Goal: Information Seeking & Learning: Check status

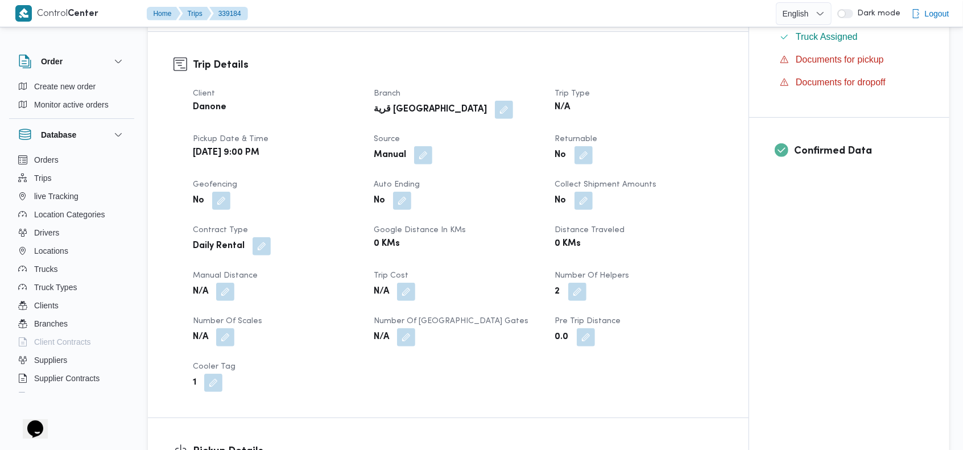
scroll to position [273, 0]
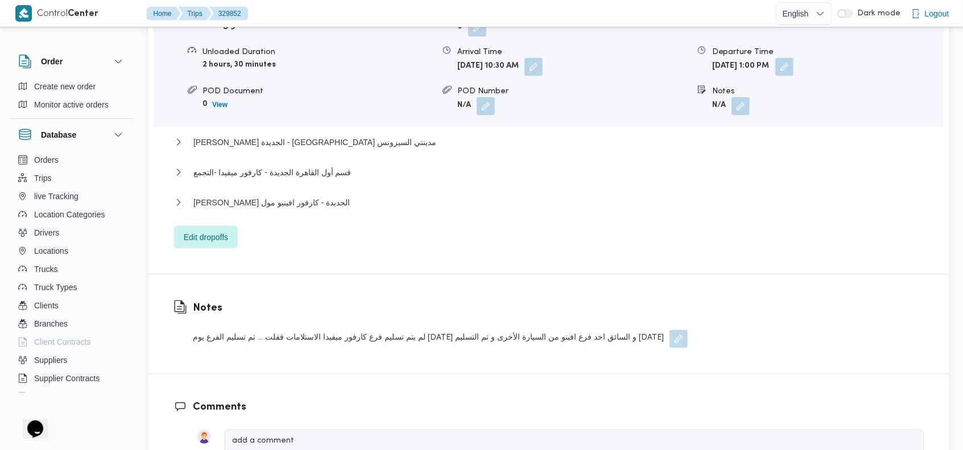
scroll to position [1092, 0]
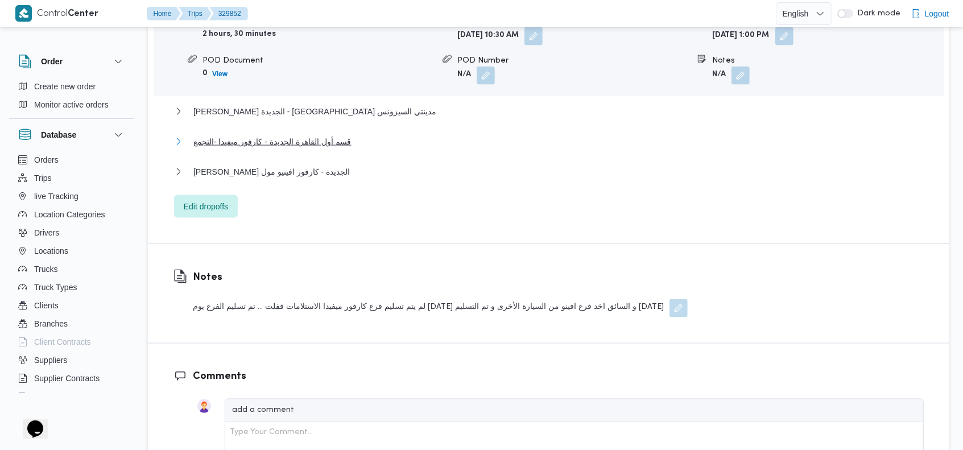
click at [315, 135] on span "قسم أول القاهرة الجديدة - كارفور ميفيدا -التجمع" at bounding box center [272, 142] width 158 height 14
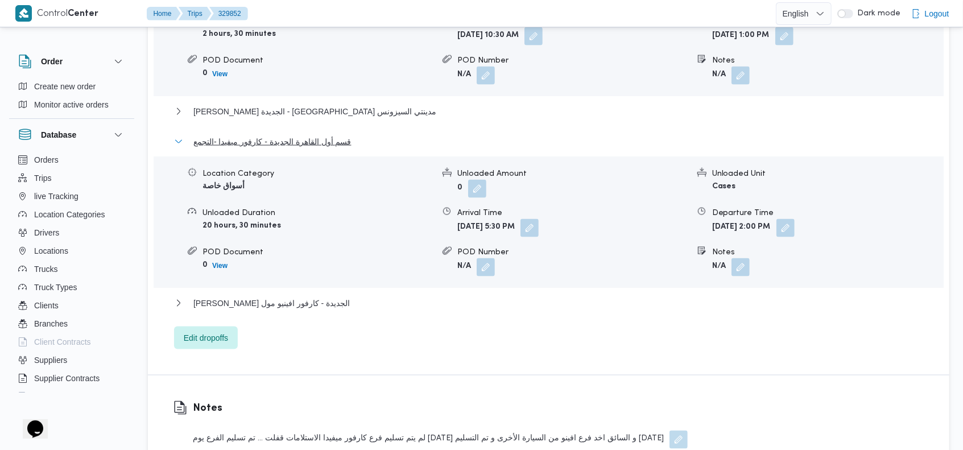
click at [660, 135] on button "قسم أول القاهرة الجديدة - كارفور ميفيدا -التجمع" at bounding box center [549, 142] width 750 height 14
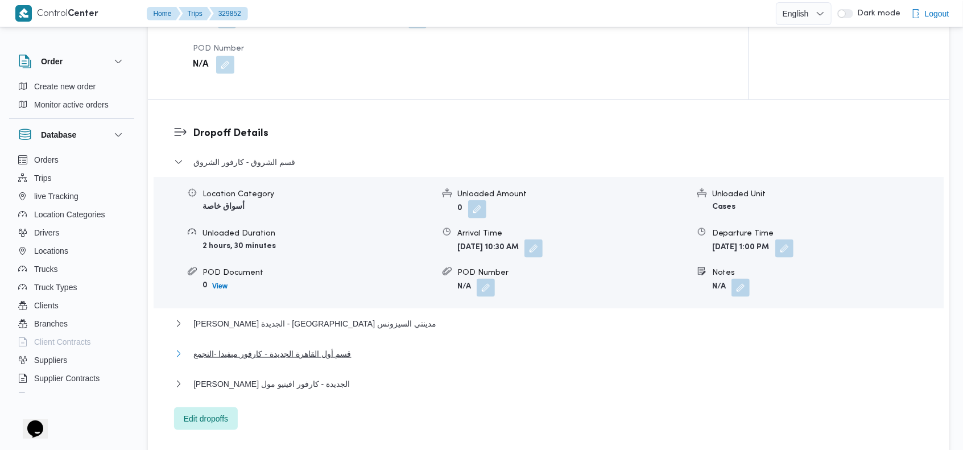
scroll to position [874, 0]
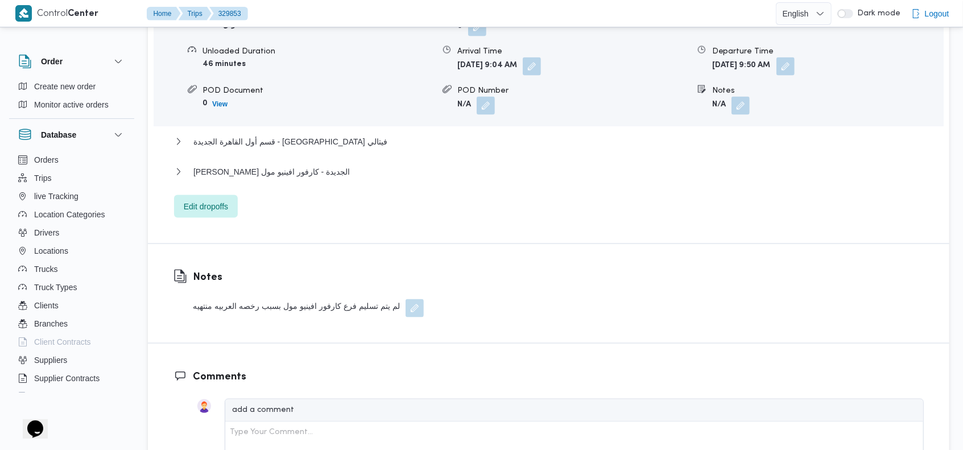
scroll to position [1071, 0]
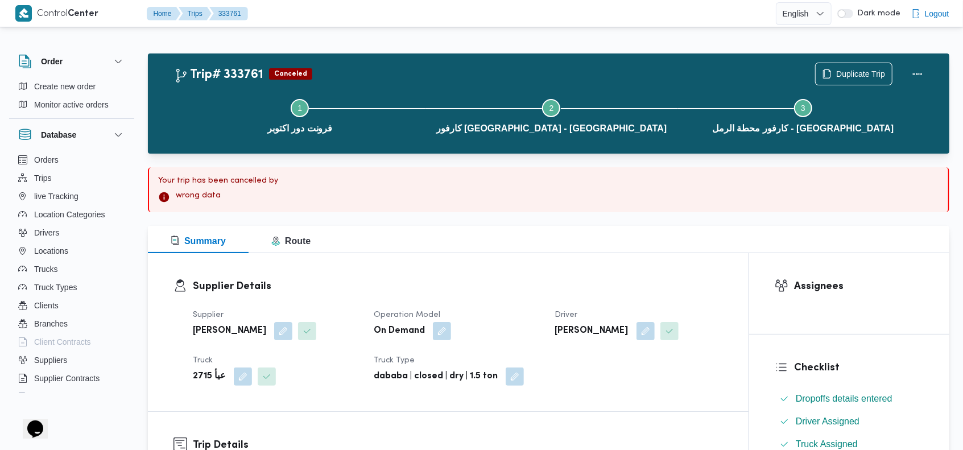
click at [622, 79] on div "Step 1 is incomplete 1 فرونت دور اكتوبر Step 2 is incomplete 2 كارفور كفر عبده …" at bounding box center [551, 115] width 769 height 73
click at [677, 56] on div "Trip# 333761 Canceled Duplicate Trip Step 1 is incomplete 1 فرونت دور اكتوبر St…" at bounding box center [549, 103] width 802 height 100
click at [653, 70] on div "Trip# 333761 Canceled Duplicate Trip" at bounding box center [551, 74] width 755 height 23
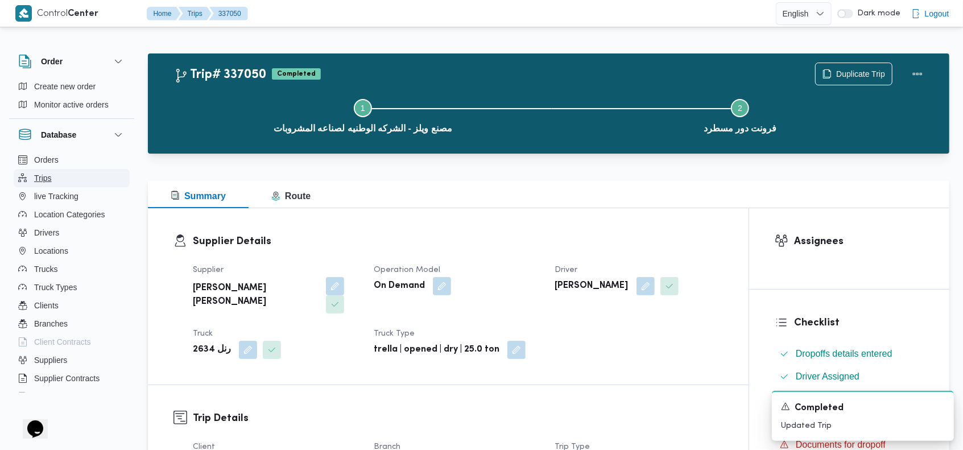
click at [66, 182] on button "Trips" at bounding box center [72, 178] width 116 height 18
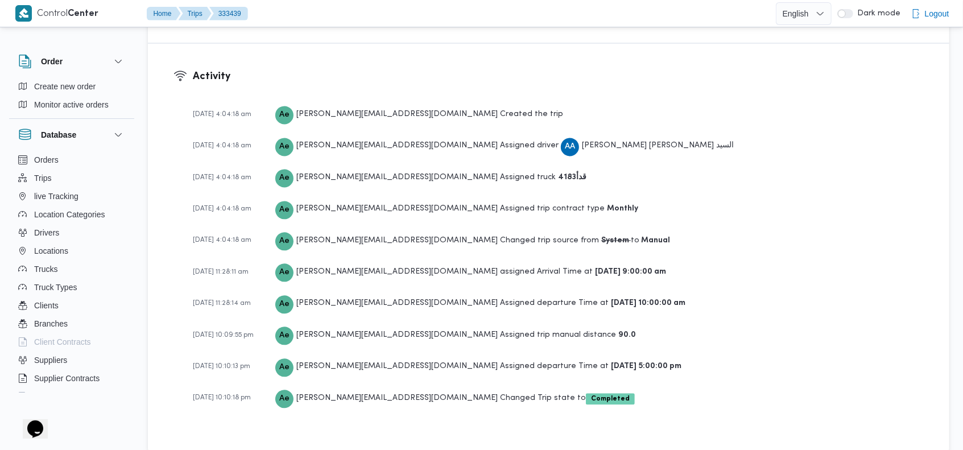
scroll to position [1607, 0]
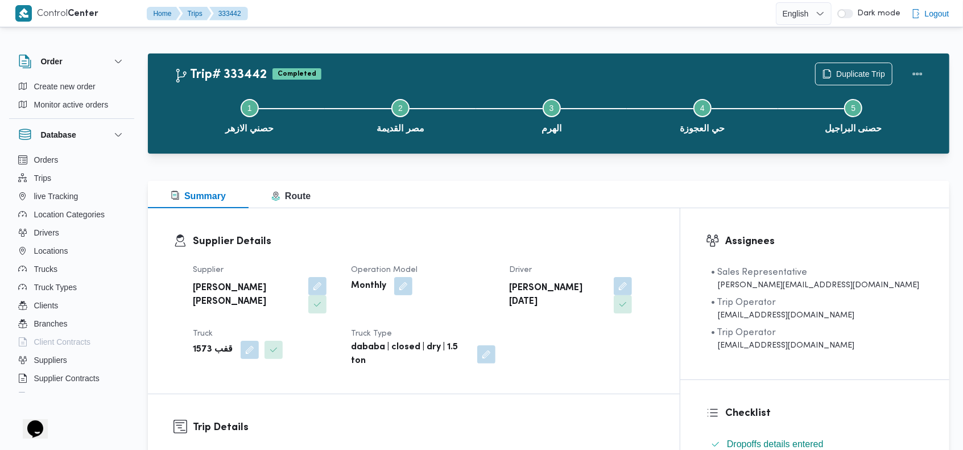
scroll to position [30, 0]
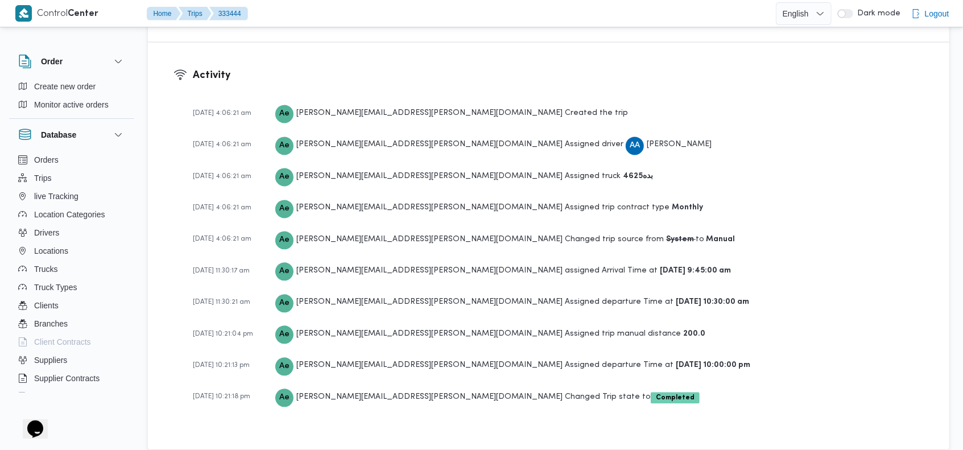
scroll to position [1586, 0]
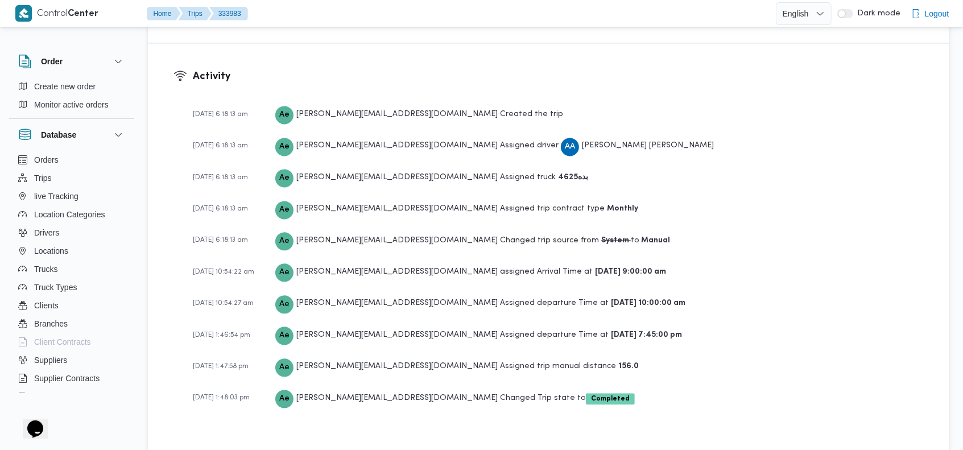
scroll to position [1586, 0]
